Goal: Task Accomplishment & Management: Manage account settings

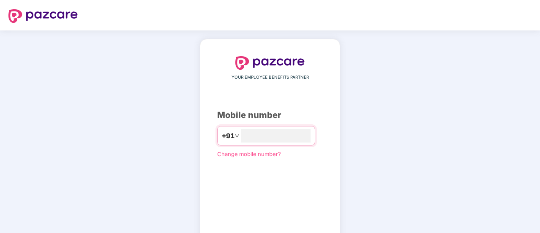
scroll to position [46, 0]
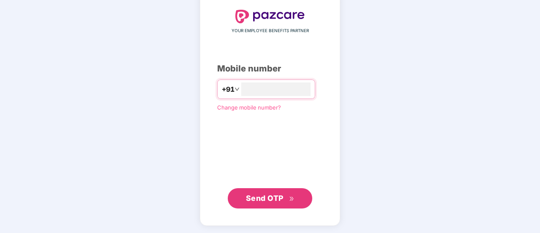
type input "**********"
click at [262, 195] on span "Send OTP" at bounding box center [265, 198] width 38 height 9
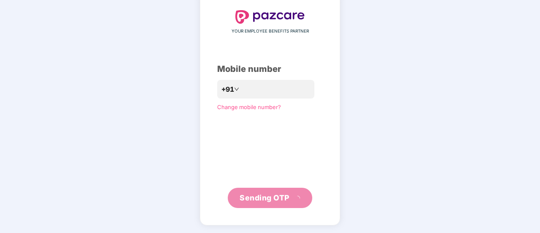
scroll to position [42, 0]
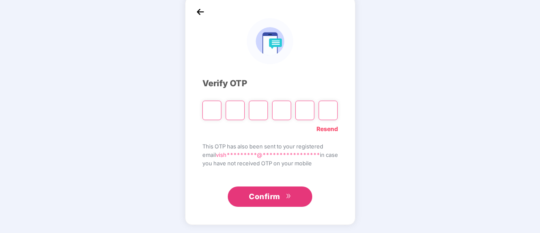
type input "*"
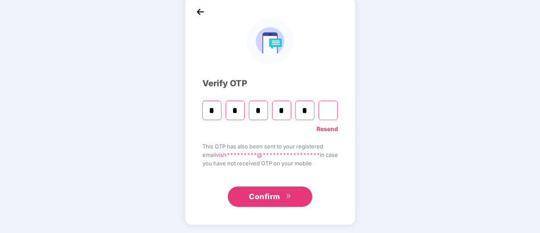
type input "*"
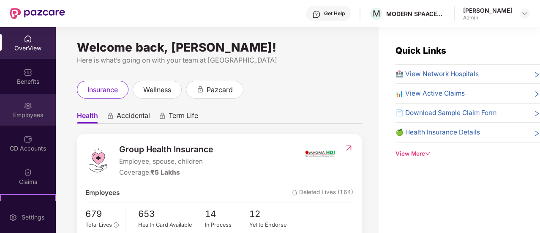
click at [28, 103] on img at bounding box center [28, 105] width 8 height 8
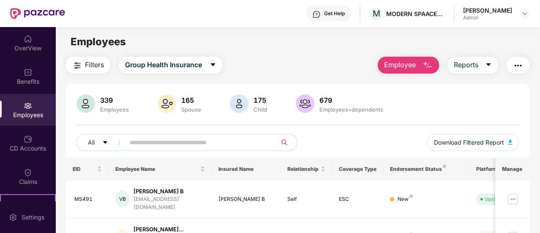
click at [161, 142] on input "text" at bounding box center [198, 142] width 136 height 13
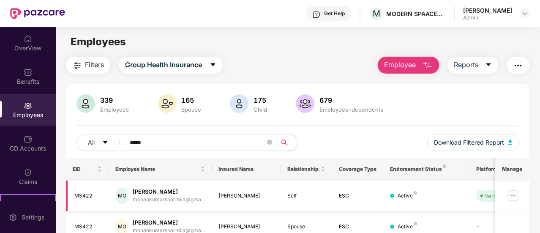
type input "*****"
click at [516, 195] on img at bounding box center [513, 196] width 14 height 14
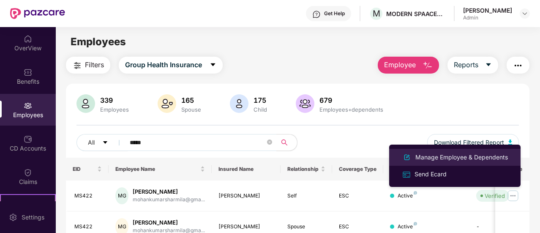
click at [452, 155] on div "Manage Employee & Dependents" at bounding box center [461, 156] width 96 height 9
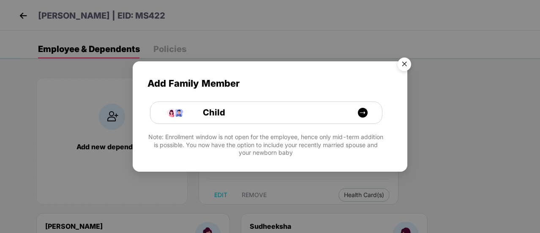
click at [406, 66] on img "Close" at bounding box center [404, 66] width 24 height 24
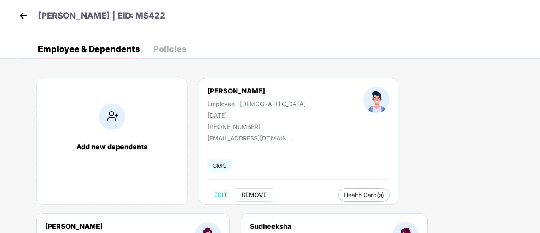
click at [247, 195] on span "REMOVE" at bounding box center [254, 194] width 25 height 7
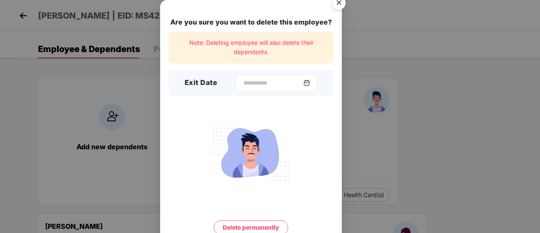
click at [310, 82] on img at bounding box center [306, 82] width 7 height 7
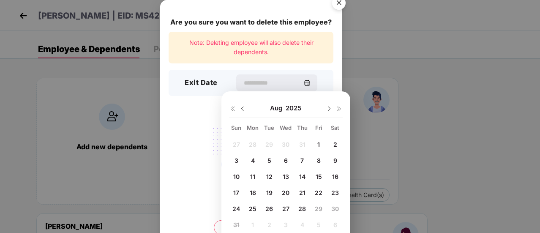
click at [241, 107] on img at bounding box center [242, 108] width 7 height 7
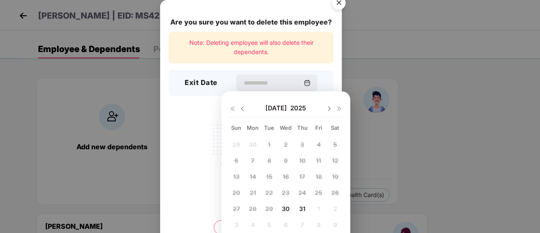
click at [241, 107] on img at bounding box center [242, 108] width 7 height 7
click at [315, 176] on div "1 2 3 4 5 6 7 8 9 10 11 12 13 14 15 16 17 18 19 20 21 22 23 24 25 26 27 28 29 3…" at bounding box center [286, 186] width 114 height 96
click at [330, 107] on img at bounding box center [329, 108] width 7 height 7
click at [283, 208] on span "30" at bounding box center [286, 208] width 8 height 7
type input "**********"
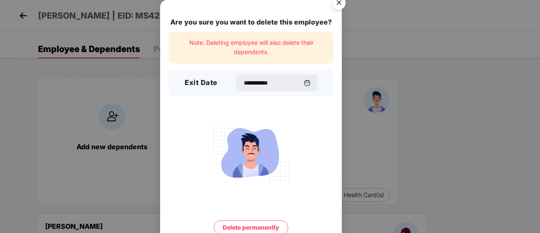
click at [258, 227] on button "Delete permanently" at bounding box center [251, 227] width 74 height 14
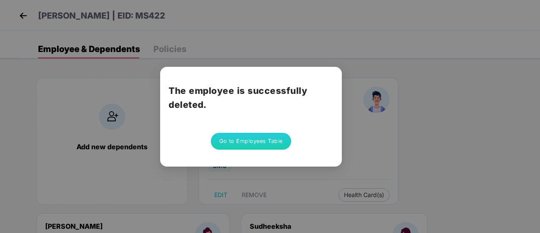
click at [239, 139] on button "Go to Employees Table" at bounding box center [251, 141] width 80 height 17
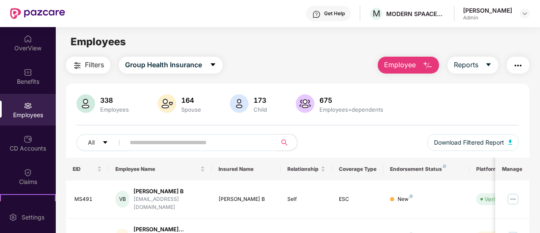
click at [156, 139] on input "text" at bounding box center [198, 142] width 136 height 13
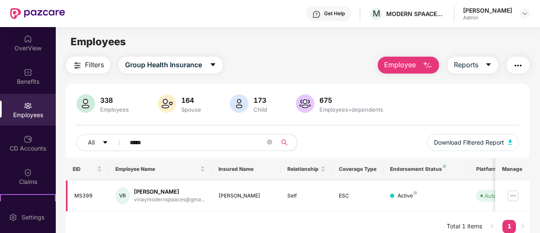
type input "*****"
click at [510, 197] on img at bounding box center [513, 196] width 14 height 14
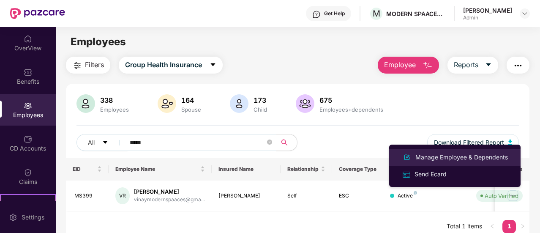
click at [426, 155] on div "Manage Employee & Dependents" at bounding box center [461, 156] width 96 height 9
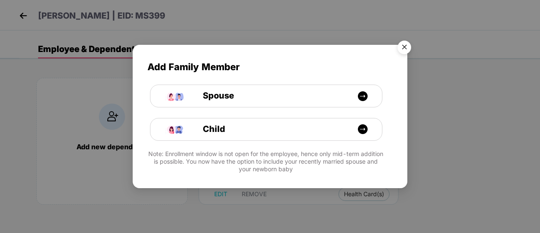
click at [403, 48] on img "Close" at bounding box center [404, 49] width 24 height 24
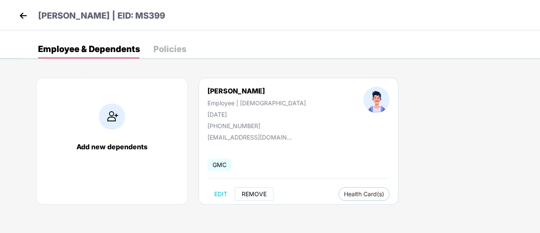
click at [253, 193] on span "REMOVE" at bounding box center [254, 193] width 25 height 7
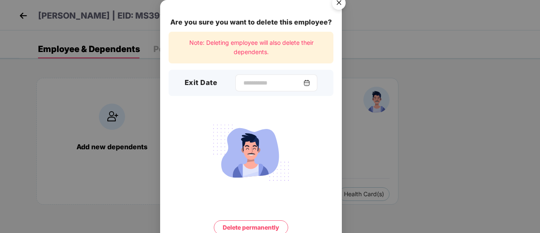
click at [312, 78] on div at bounding box center [276, 82] width 82 height 17
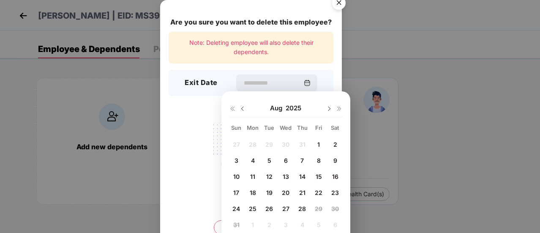
click at [245, 109] on img at bounding box center [242, 108] width 7 height 7
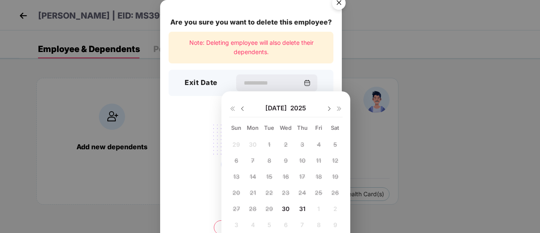
click at [288, 207] on span "30" at bounding box center [286, 208] width 8 height 7
type input "**********"
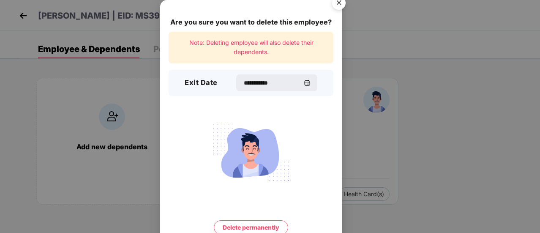
click at [253, 224] on button "Delete permanently" at bounding box center [251, 227] width 74 height 14
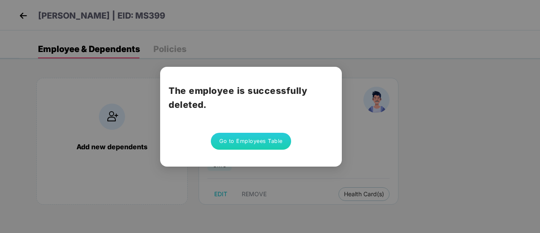
click at [253, 143] on button "Go to Employees Table" at bounding box center [251, 141] width 80 height 17
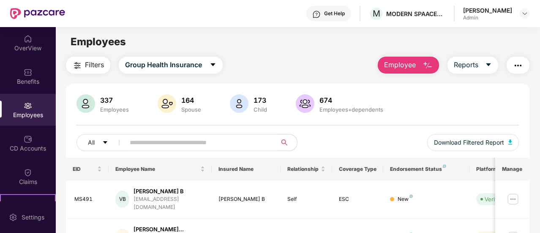
click at [183, 143] on input "text" at bounding box center [198, 142] width 136 height 13
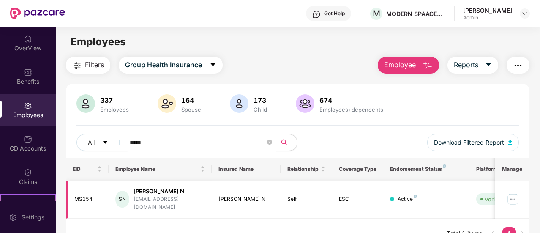
type input "*****"
click at [517, 199] on img at bounding box center [513, 199] width 14 height 14
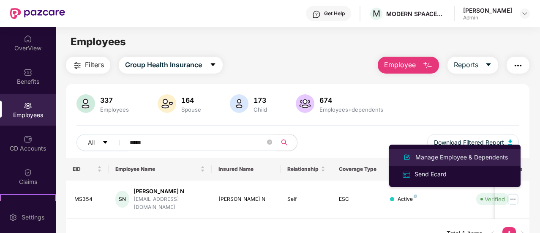
click at [446, 155] on div "Manage Employee & Dependents" at bounding box center [461, 156] width 96 height 9
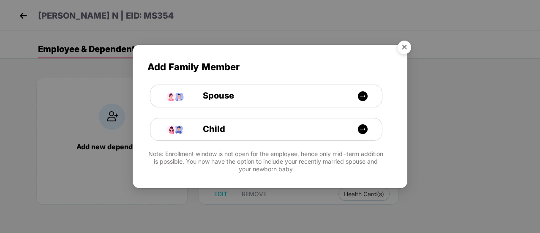
click at [408, 47] on img "Close" at bounding box center [404, 49] width 24 height 24
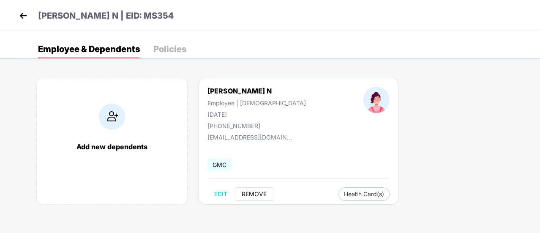
click at [252, 195] on span "REMOVE" at bounding box center [254, 193] width 25 height 7
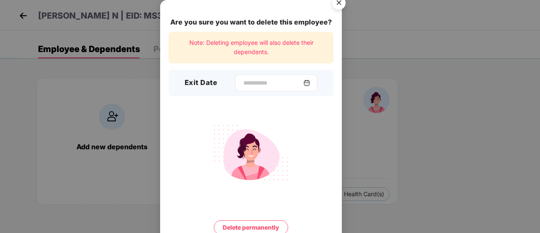
click at [310, 80] on img at bounding box center [306, 82] width 7 height 7
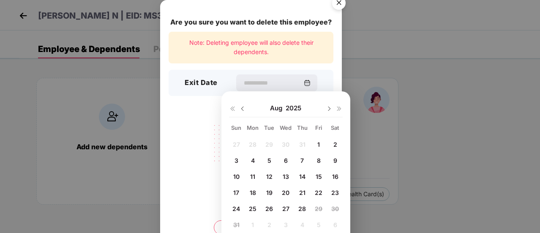
click at [243, 110] on img at bounding box center [242, 108] width 7 height 7
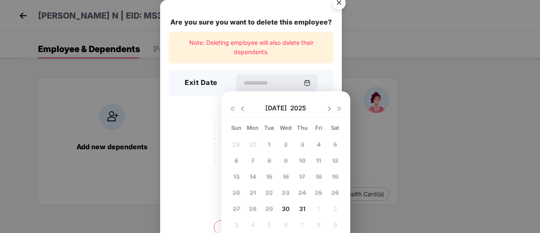
click at [285, 209] on span "30" at bounding box center [286, 208] width 8 height 7
type input "**********"
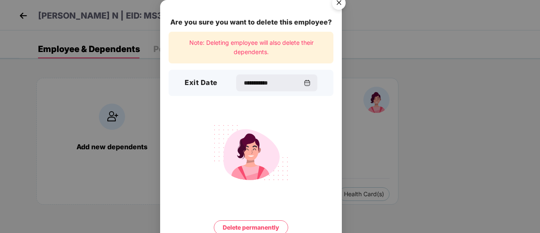
click at [251, 223] on button "Delete permanently" at bounding box center [251, 227] width 74 height 14
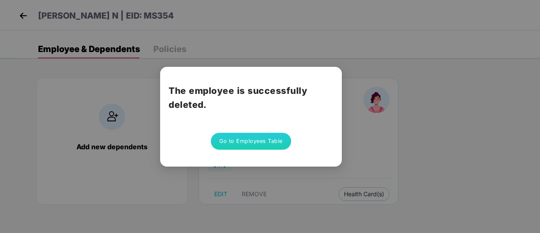
click at [247, 147] on button "Go to Employees Table" at bounding box center [251, 141] width 80 height 17
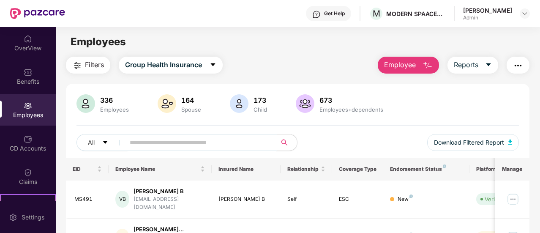
click at [193, 144] on input "text" at bounding box center [198, 142] width 136 height 13
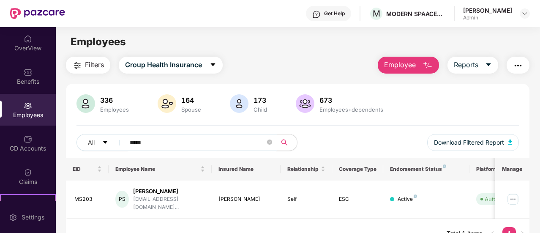
type input "*****"
click at [511, 194] on img at bounding box center [513, 199] width 14 height 14
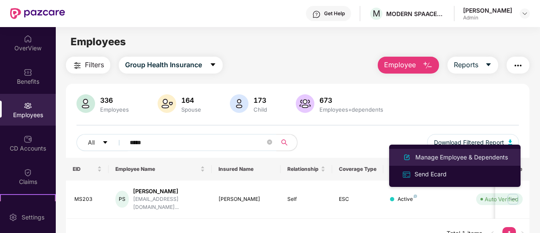
click at [476, 157] on div "Manage Employee & Dependents" at bounding box center [461, 156] width 96 height 9
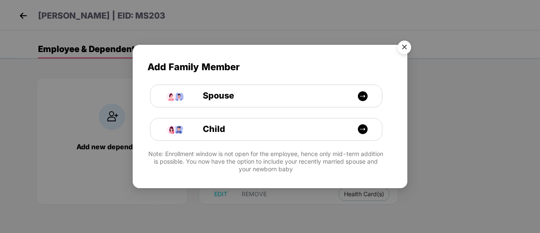
click at [405, 48] on img "Close" at bounding box center [404, 49] width 24 height 24
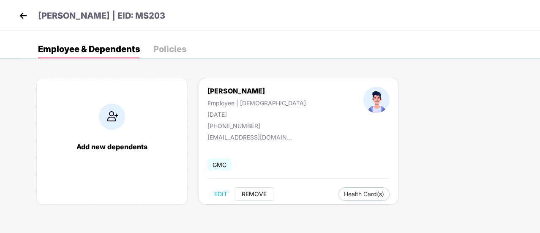
click at [247, 196] on span "REMOVE" at bounding box center [254, 193] width 25 height 7
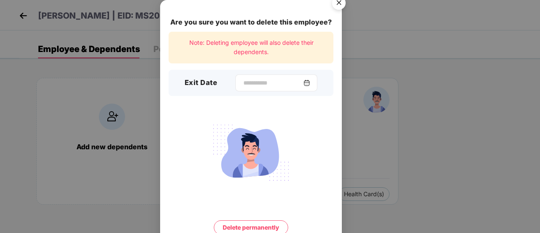
click at [310, 85] on img at bounding box center [306, 82] width 7 height 7
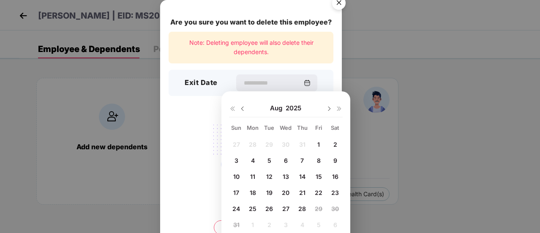
click at [243, 109] on img at bounding box center [242, 108] width 7 height 7
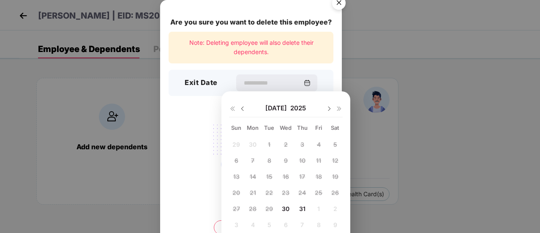
click at [285, 210] on span "30" at bounding box center [286, 208] width 8 height 7
type input "**********"
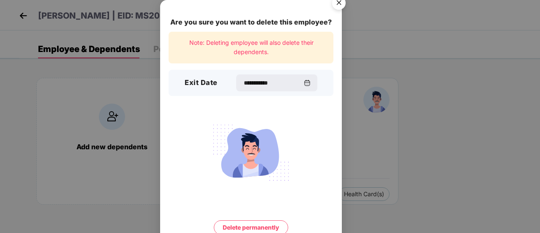
click at [254, 227] on button "Delete permanently" at bounding box center [251, 227] width 74 height 14
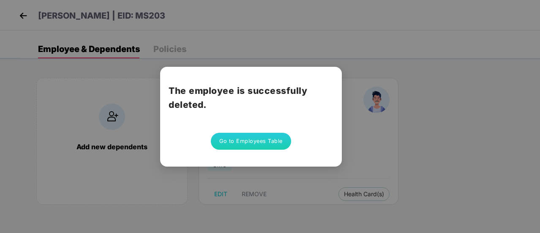
click at [244, 144] on button "Go to Employees Table" at bounding box center [251, 141] width 80 height 17
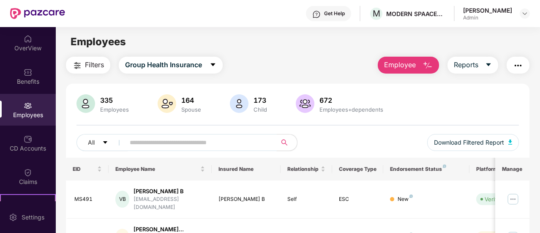
click at [176, 144] on input "text" at bounding box center [198, 142] width 136 height 13
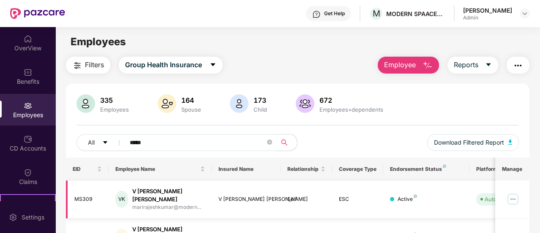
type input "*****"
click at [514, 192] on img at bounding box center [513, 199] width 14 height 14
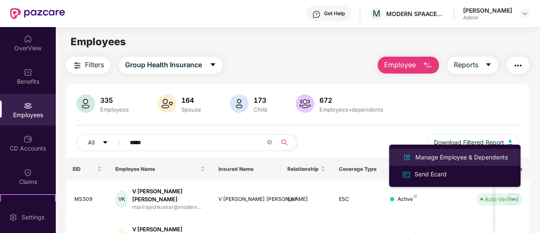
click at [463, 156] on div "Manage Employee & Dependents" at bounding box center [461, 156] width 96 height 9
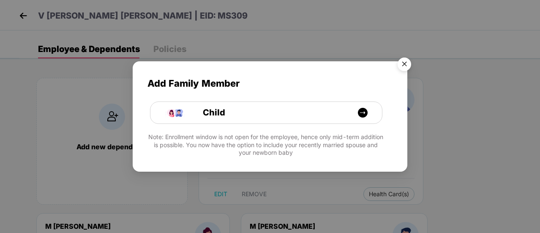
click at [407, 60] on img "Close" at bounding box center [404, 66] width 24 height 24
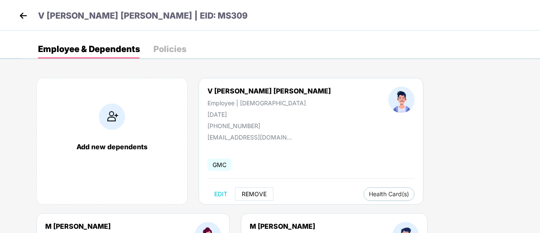
click at [256, 193] on span "REMOVE" at bounding box center [254, 193] width 25 height 7
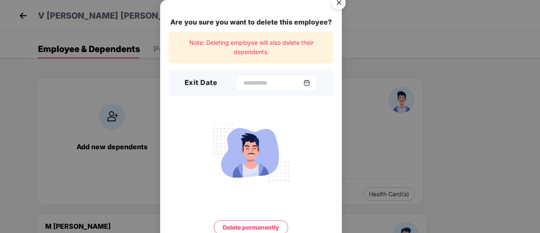
click at [309, 82] on img at bounding box center [306, 82] width 7 height 7
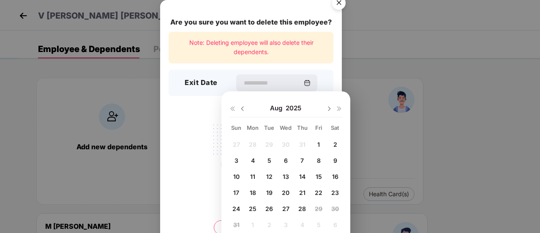
click at [239, 108] on img at bounding box center [242, 108] width 7 height 7
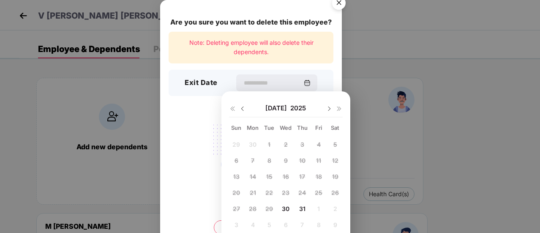
click at [284, 203] on div "30" at bounding box center [285, 208] width 13 height 13
type input "**********"
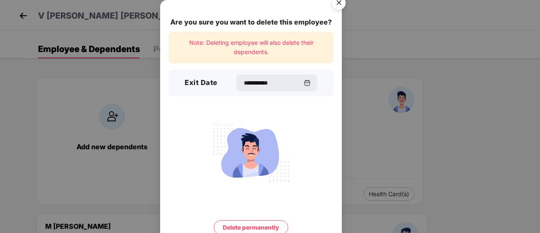
click at [253, 228] on button "Delete permanently" at bounding box center [251, 227] width 74 height 14
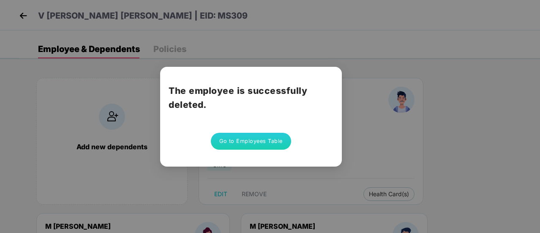
click at [253, 144] on button "Go to Employees Table" at bounding box center [251, 141] width 80 height 17
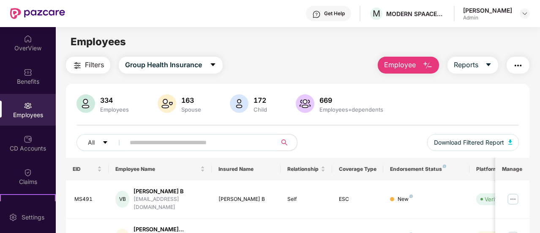
click at [201, 141] on input "text" at bounding box center [198, 142] width 136 height 13
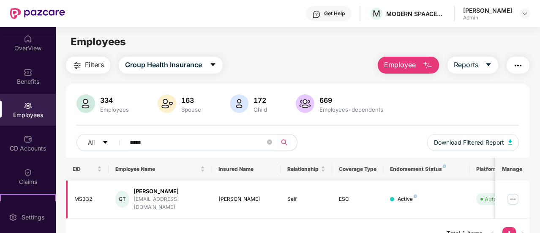
type input "*****"
click at [509, 196] on img at bounding box center [513, 199] width 14 height 14
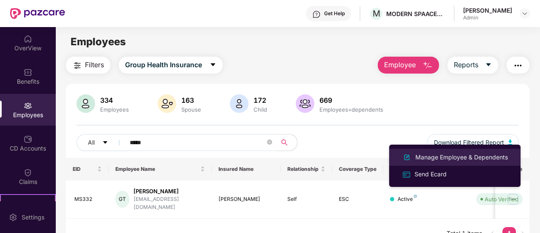
click at [448, 152] on div "Manage Employee & Dependents" at bounding box center [461, 156] width 96 height 9
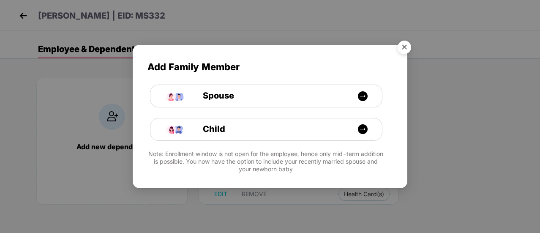
click at [409, 44] on img "Close" at bounding box center [404, 49] width 24 height 24
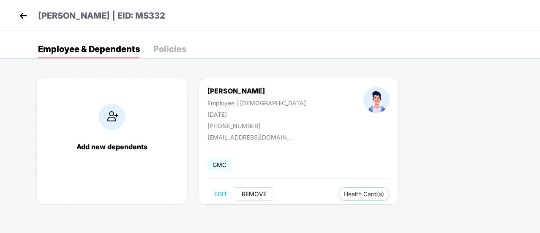
click at [251, 194] on span "REMOVE" at bounding box center [254, 193] width 25 height 7
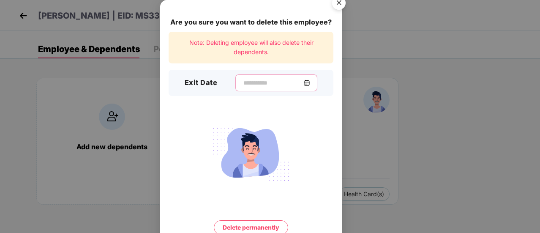
click at [242, 82] on input at bounding box center [272, 83] width 61 height 9
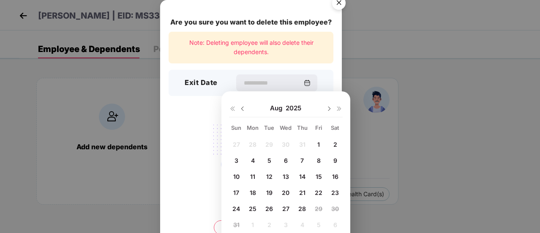
click at [239, 109] on img at bounding box center [242, 108] width 7 height 7
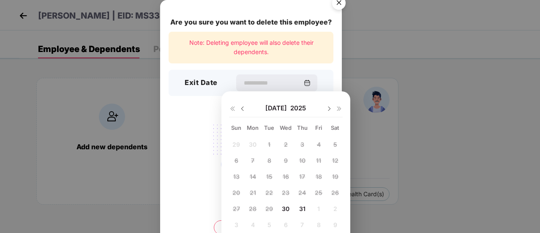
click at [284, 207] on span "30" at bounding box center [286, 208] width 8 height 7
type input "**********"
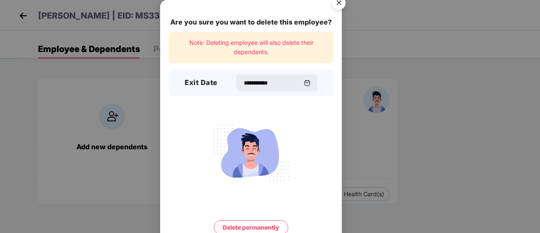
click at [247, 228] on button "Delete permanently" at bounding box center [251, 227] width 74 height 14
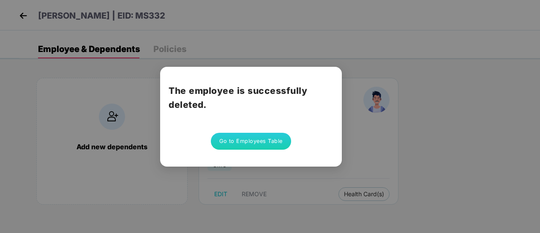
click at [261, 144] on button "Go to Employees Table" at bounding box center [251, 141] width 80 height 17
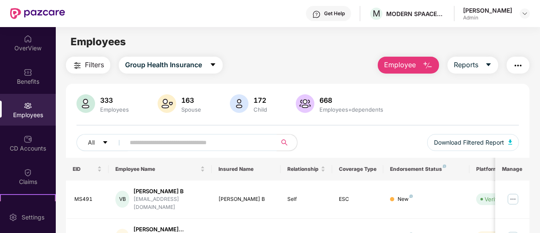
click at [177, 136] on input "text" at bounding box center [198, 142] width 136 height 13
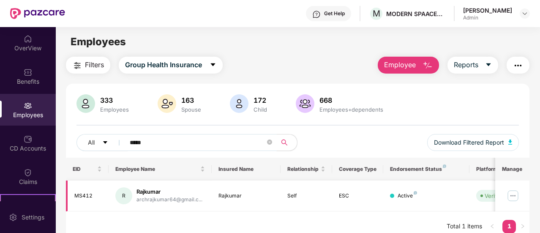
type input "*****"
click at [512, 196] on img at bounding box center [513, 196] width 14 height 14
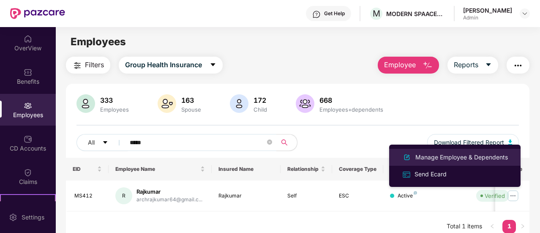
click at [463, 155] on div "Manage Employee & Dependents" at bounding box center [461, 156] width 96 height 9
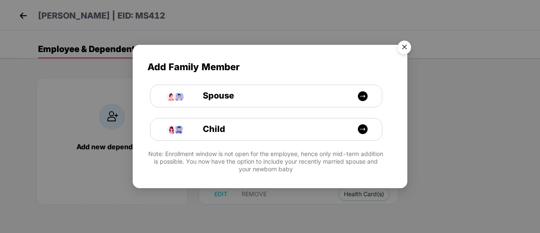
click at [404, 47] on img "Close" at bounding box center [404, 49] width 24 height 24
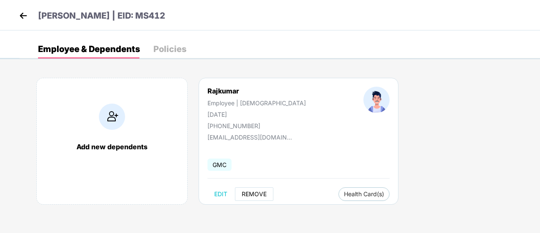
click at [253, 194] on span "REMOVE" at bounding box center [254, 193] width 25 height 7
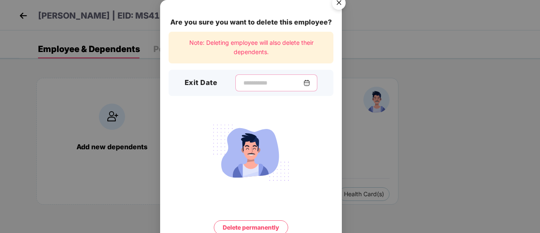
drag, startPoint x: 231, startPoint y: 84, endPoint x: 316, endPoint y: 85, distance: 85.3
click at [316, 85] on div at bounding box center [276, 82] width 82 height 17
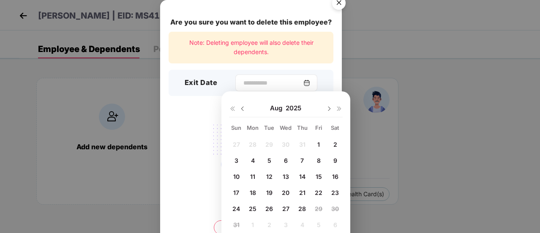
click at [316, 85] on div at bounding box center [276, 82] width 82 height 17
click at [242, 109] on img at bounding box center [242, 108] width 7 height 7
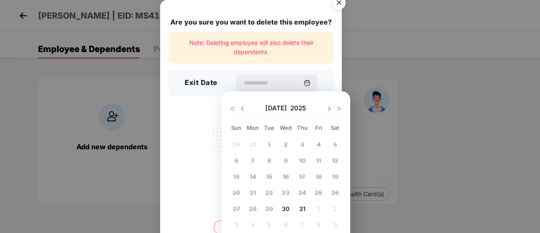
click at [242, 109] on img at bounding box center [242, 108] width 7 height 7
click at [329, 108] on img at bounding box center [329, 108] width 7 height 7
click at [287, 207] on span "30" at bounding box center [286, 208] width 8 height 7
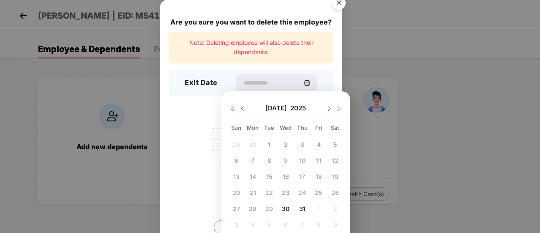
type input "**********"
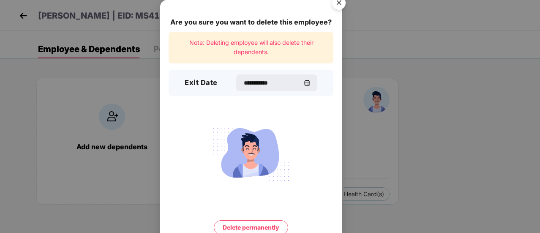
click at [260, 224] on button "Delete permanently" at bounding box center [251, 227] width 74 height 14
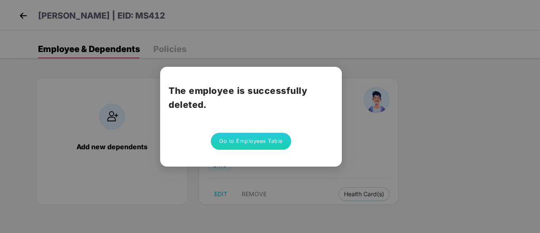
click at [239, 146] on button "Go to Employees Table" at bounding box center [251, 141] width 80 height 17
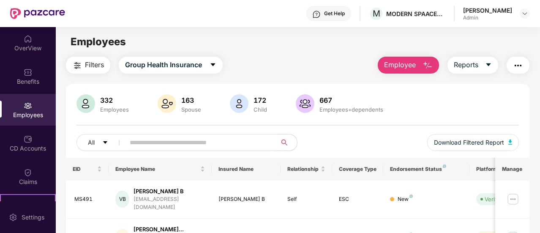
click at [158, 139] on input "text" at bounding box center [198, 142] width 136 height 13
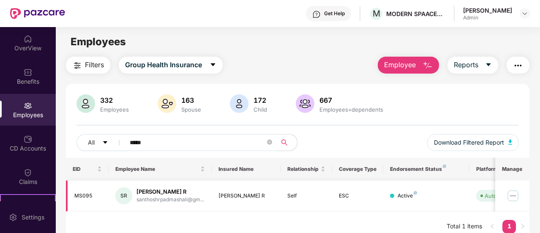
type input "*****"
click at [513, 196] on img at bounding box center [513, 196] width 14 height 14
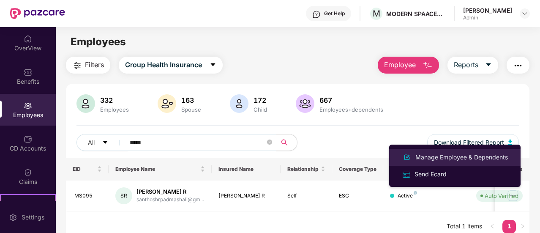
click at [466, 153] on div "Manage Employee & Dependents" at bounding box center [461, 156] width 96 height 9
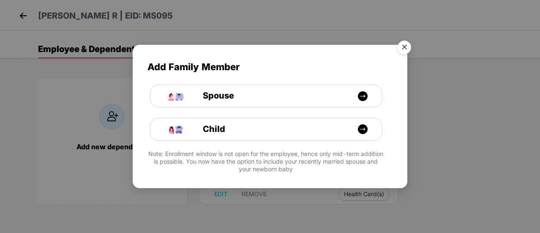
click at [401, 49] on img "Close" at bounding box center [404, 49] width 24 height 24
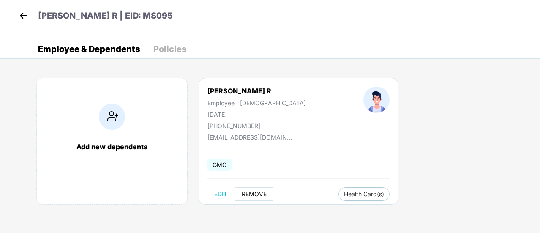
click at [256, 191] on span "REMOVE" at bounding box center [254, 193] width 25 height 7
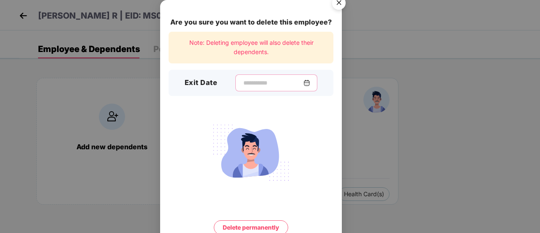
click at [256, 80] on input at bounding box center [272, 83] width 61 height 9
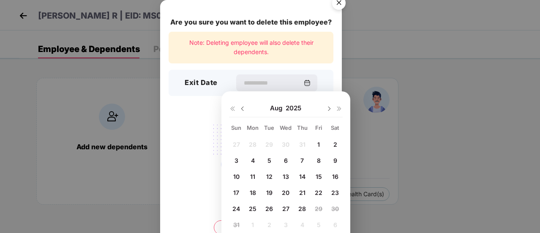
click at [253, 207] on span "25" at bounding box center [253, 208] width 8 height 7
type input "**********"
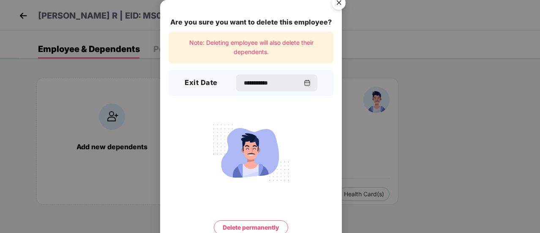
click at [256, 225] on button "Delete permanently" at bounding box center [251, 227] width 74 height 14
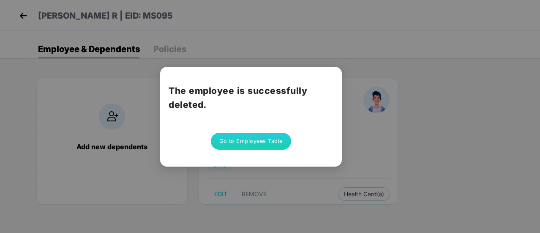
click at [243, 137] on button "Go to Employees Table" at bounding box center [251, 141] width 80 height 17
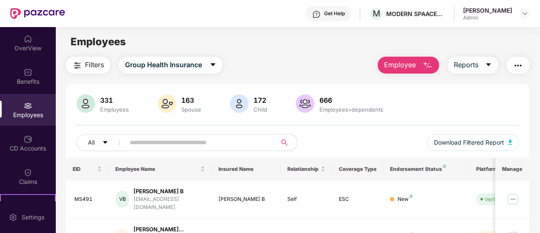
click at [136, 140] on input "text" at bounding box center [198, 142] width 136 height 13
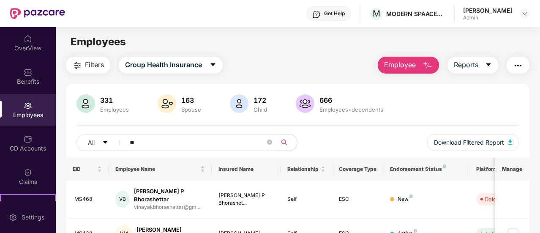
type input "*"
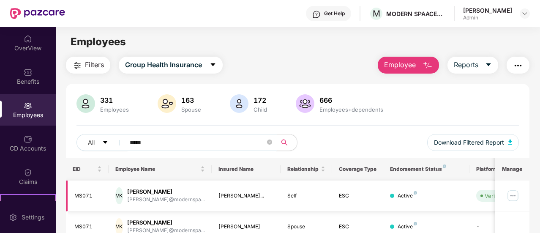
type input "*****"
click at [511, 195] on img at bounding box center [513, 196] width 14 height 14
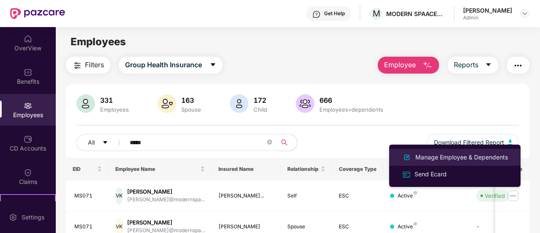
click at [448, 155] on div "Manage Employee & Dependents" at bounding box center [461, 156] width 96 height 9
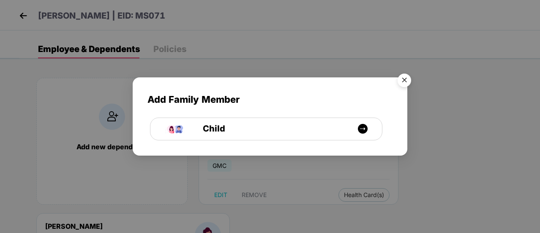
click at [405, 81] on img "Close" at bounding box center [404, 82] width 24 height 24
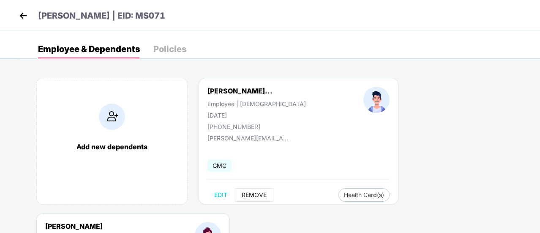
click at [255, 192] on span "REMOVE" at bounding box center [254, 194] width 25 height 7
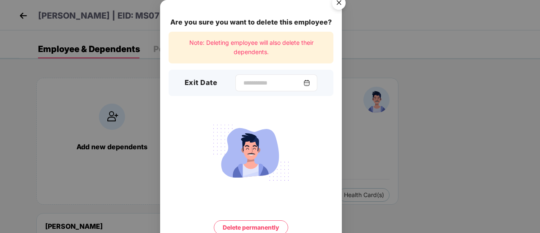
click at [310, 82] on img at bounding box center [306, 82] width 7 height 7
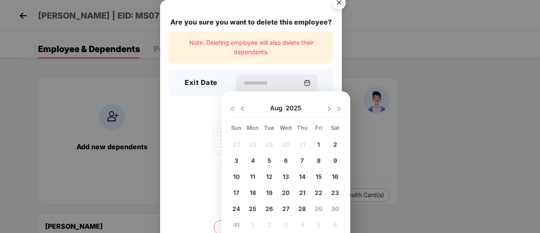
click at [254, 208] on span "25" at bounding box center [253, 208] width 8 height 7
type input "**********"
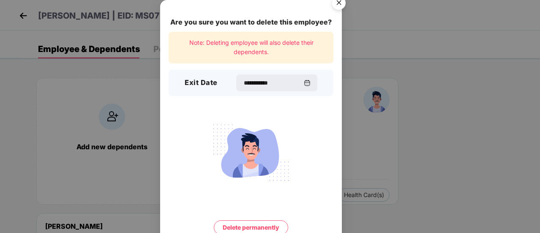
click at [243, 226] on button "Delete permanently" at bounding box center [251, 227] width 74 height 14
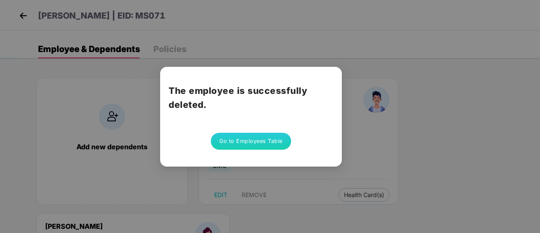
click at [270, 137] on button "Go to Employees Table" at bounding box center [251, 141] width 80 height 17
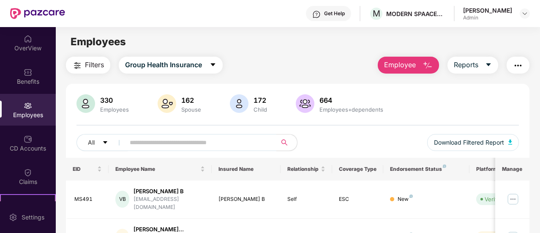
click at [24, 108] on img at bounding box center [28, 105] width 8 height 8
click at [156, 136] on input "text" at bounding box center [198, 142] width 136 height 13
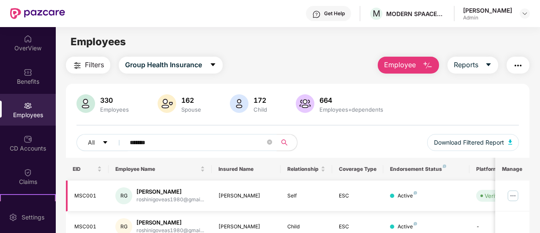
type input "*******"
click at [513, 195] on img at bounding box center [513, 196] width 14 height 14
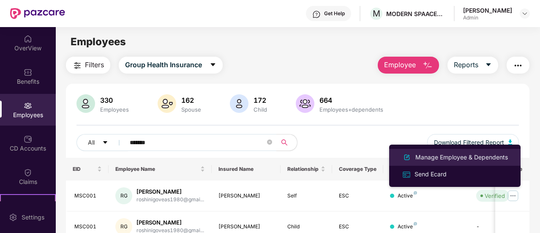
click at [459, 157] on div "Manage Employee & Dependents" at bounding box center [461, 156] width 96 height 9
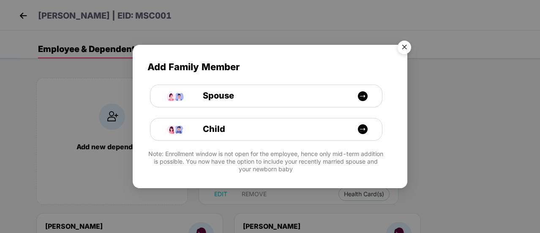
click at [405, 48] on img "Close" at bounding box center [404, 49] width 24 height 24
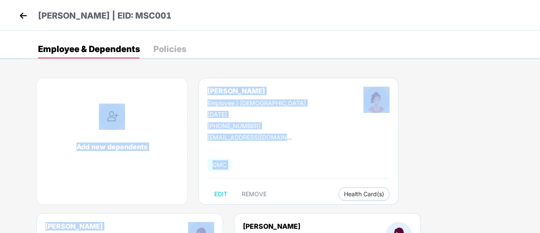
drag, startPoint x: 538, startPoint y: 60, endPoint x: 540, endPoint y: 84, distance: 24.9
click at [539, 84] on html "[PERSON_NAME] | EID: MSC001 Employee & Dependents Policies Add new dependents […" at bounding box center [270, 116] width 540 height 233
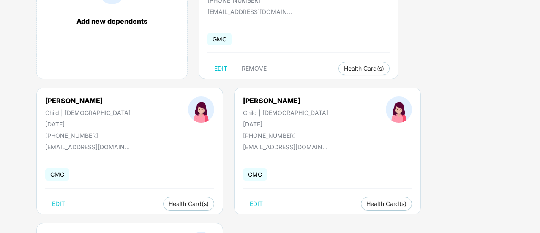
scroll to position [128, 0]
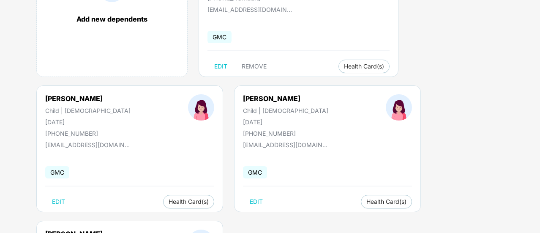
select select "*****"
select select "****"
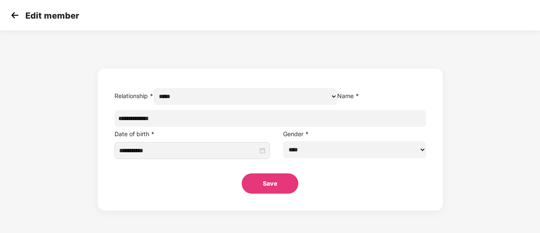
scroll to position [0, 0]
click at [109, 68] on div "**********" at bounding box center [270, 123] width 540 height 176
click at [13, 16] on img at bounding box center [14, 15] width 13 height 13
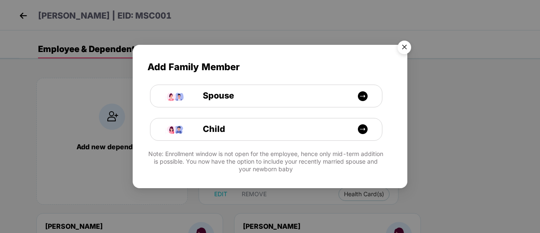
click at [405, 45] on img "Close" at bounding box center [404, 49] width 24 height 24
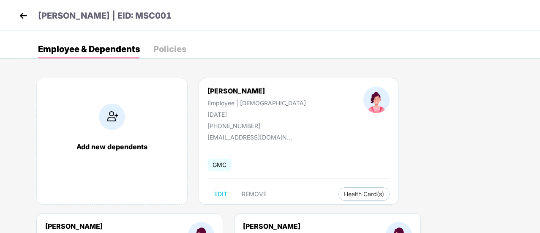
click at [23, 17] on img at bounding box center [23, 15] width 13 height 13
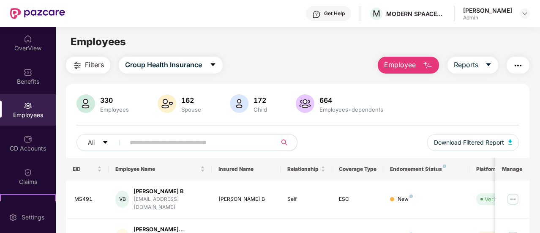
click at [186, 141] on input "text" at bounding box center [198, 142] width 136 height 13
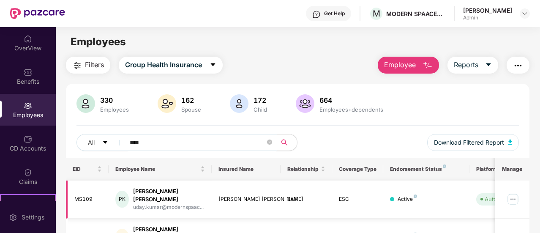
type input "****"
click at [511, 192] on img at bounding box center [513, 199] width 14 height 14
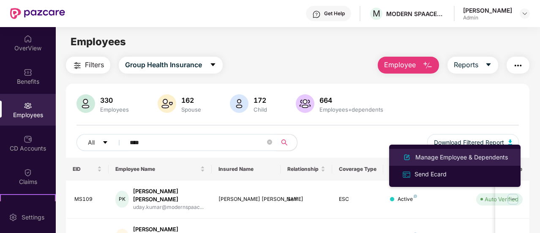
click at [448, 155] on div "Manage Employee & Dependents" at bounding box center [461, 156] width 96 height 9
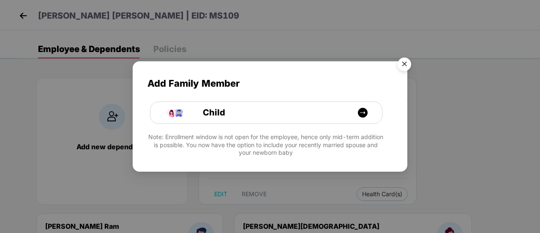
click at [406, 65] on img "Close" at bounding box center [404, 66] width 24 height 24
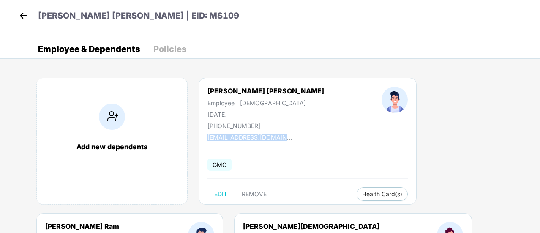
drag, startPoint x: 208, startPoint y: 137, endPoint x: 302, endPoint y: 140, distance: 94.6
click at [302, 140] on div "[PERSON_NAME] [PERSON_NAME] Employee | [DEMOGRAPHIC_DATA] [DATE] [PHONE_NUMBER]…" at bounding box center [307, 141] width 218 height 127
copy div "[EMAIL_ADDRESS][DOMAIN_NAME]"
drag, startPoint x: 217, startPoint y: 125, endPoint x: 257, endPoint y: 125, distance: 39.7
click at [257, 125] on div "[PHONE_NUMBER]" at bounding box center [265, 125] width 117 height 7
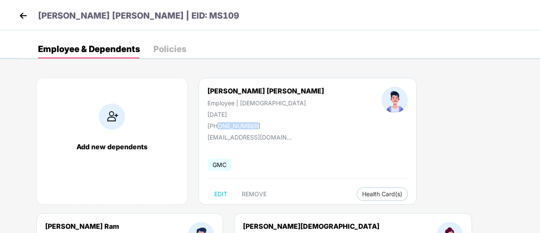
copy div "9959283828"
click at [396, 63] on div "Employee & Dependents Policies Add new dependents [PERSON_NAME] [PERSON_NAME] E…" at bounding box center [279, 200] width 520 height 321
click at [25, 18] on img at bounding box center [23, 15] width 13 height 13
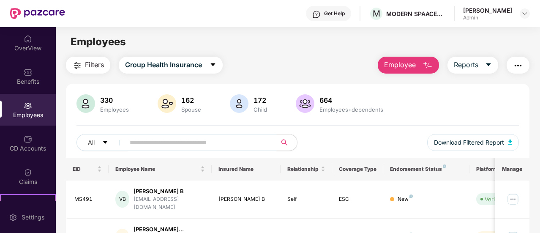
click at [148, 147] on input "text" at bounding box center [198, 142] width 136 height 13
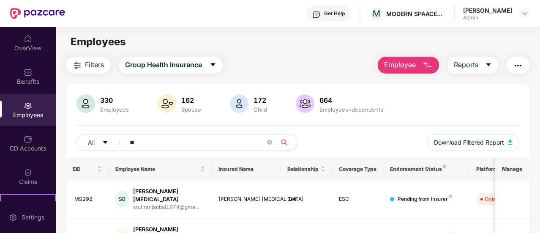
type input "*"
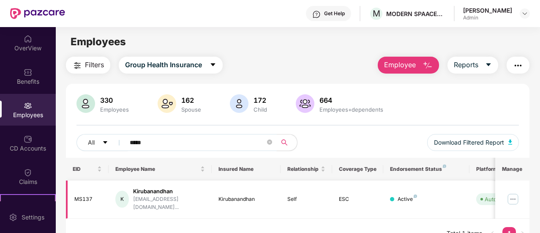
type input "*****"
click at [512, 192] on img at bounding box center [513, 199] width 14 height 14
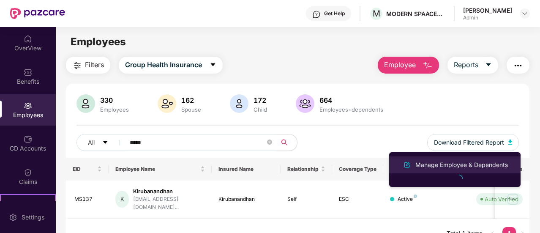
click at [472, 161] on div "Manage Employee & Dependents" at bounding box center [461, 164] width 96 height 9
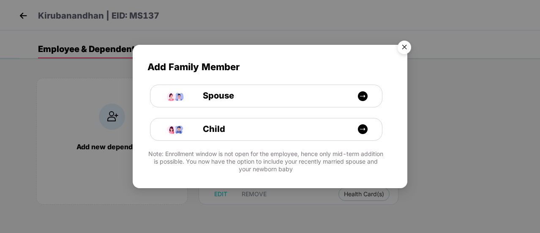
click at [405, 48] on img "Close" at bounding box center [404, 49] width 24 height 24
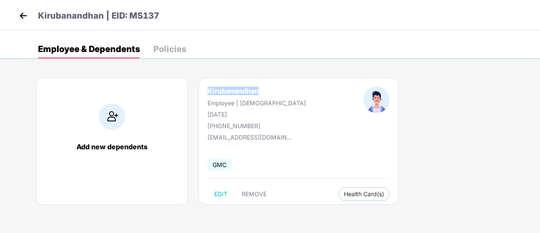
drag, startPoint x: 207, startPoint y: 90, endPoint x: 263, endPoint y: 89, distance: 56.2
click at [263, 89] on div "Kirubanandhan Employee | [DEMOGRAPHIC_DATA] [DATE] [PHONE_NUMBER]" at bounding box center [257, 108] width 156 height 43
copy div "Kirubanandhan"
drag, startPoint x: 208, startPoint y: 137, endPoint x: 295, endPoint y: 138, distance: 86.6
click at [295, 138] on div "Kirubanandhan Employee | [DEMOGRAPHIC_DATA] [DATE] [PHONE_NUMBER] [EMAIL_ADDRES…" at bounding box center [298, 141] width 200 height 127
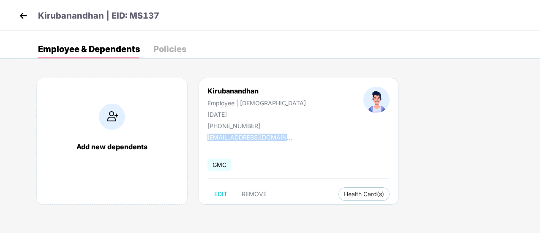
copy div "[EMAIL_ADDRESS][DOMAIN_NAME]"
drag, startPoint x: 216, startPoint y: 125, endPoint x: 253, endPoint y: 126, distance: 37.2
click at [253, 126] on div "[PHONE_NUMBER]" at bounding box center [256, 125] width 98 height 7
copy div "7845753734"
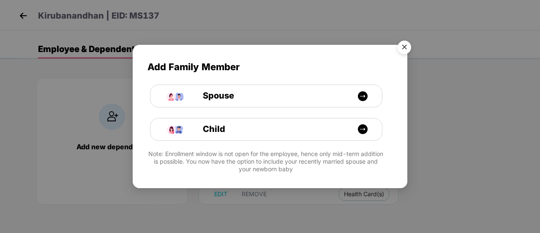
click at [407, 48] on img "Close" at bounding box center [404, 49] width 24 height 24
